Goal: Transaction & Acquisition: Subscribe to service/newsletter

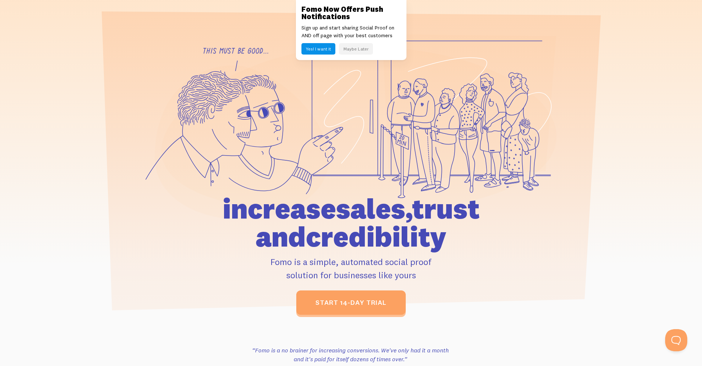
scroll to position [37, 0]
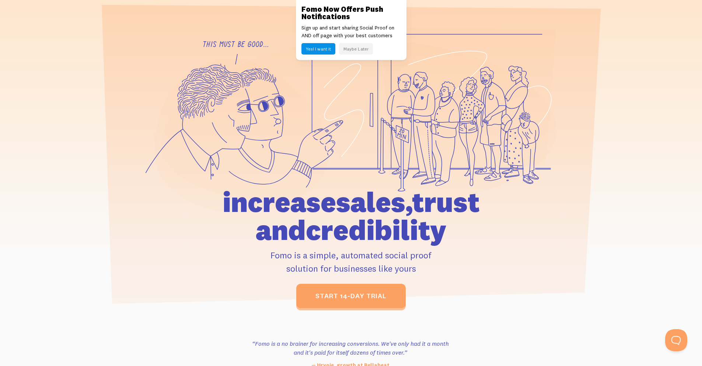
click at [313, 50] on button "Yes! I want it" at bounding box center [318, 48] width 34 height 11
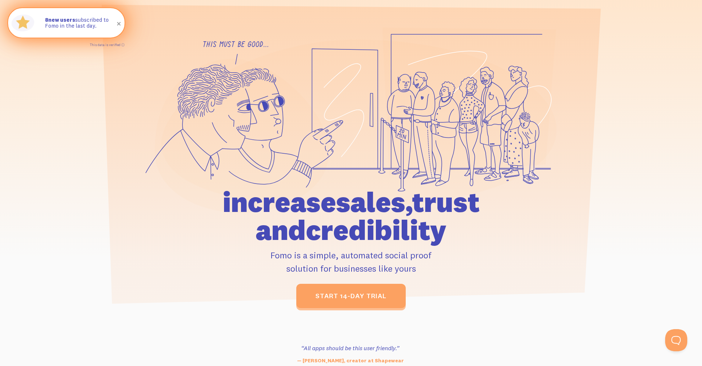
click at [92, 33] on div "8 new users subscribed to Fomo in the last day." at bounding box center [81, 22] width 87 height 29
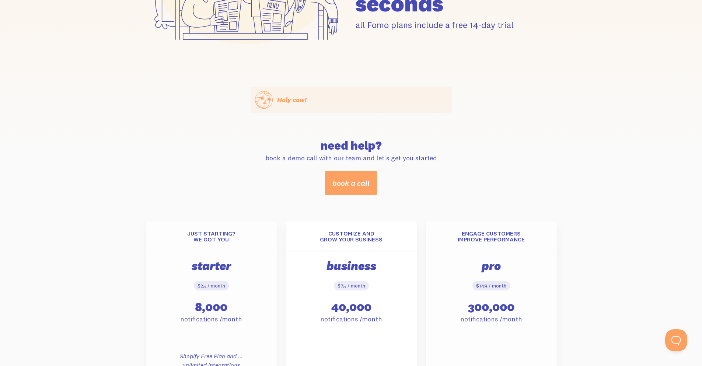
scroll to position [184, 0]
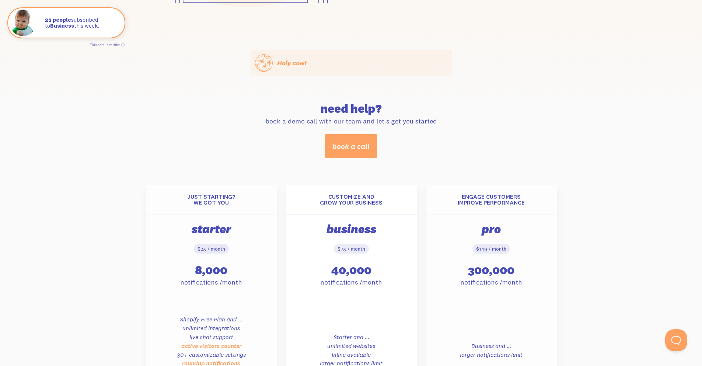
drag, startPoint x: 371, startPoint y: 74, endPoint x: 397, endPoint y: 74, distance: 25.8
click at [397, 74] on div "Holy cow! Holy cow! {{ count }} people signed up today!" at bounding box center [351, 63] width 201 height 27
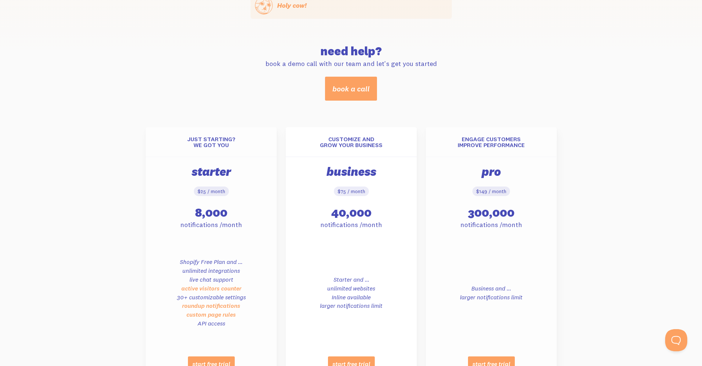
scroll to position [221, 0]
